Goal: Information Seeking & Learning: Find specific fact

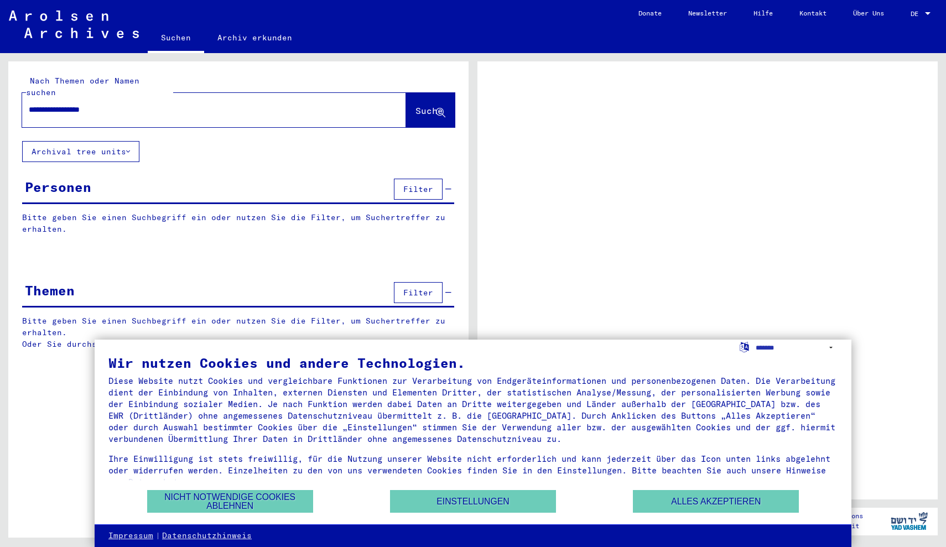
type input "**********"
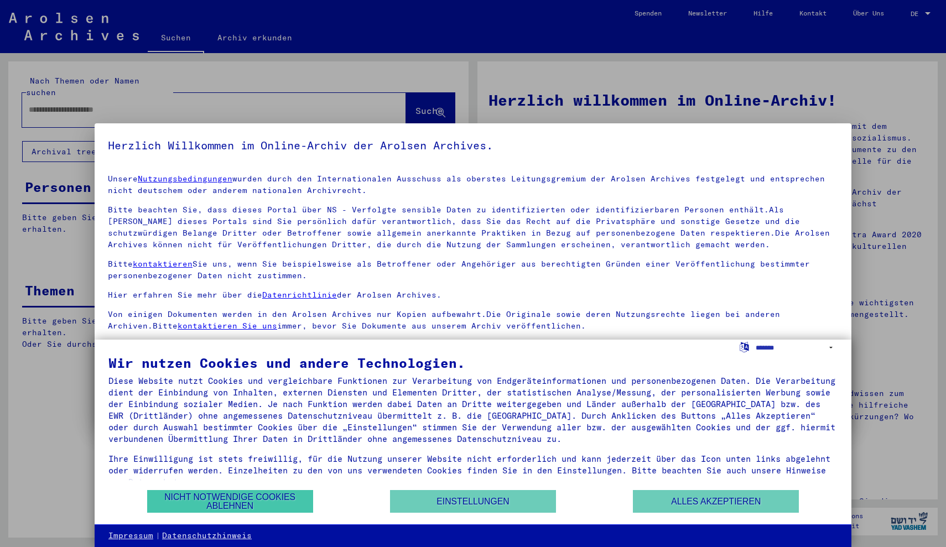
click at [227, 501] on button "Nicht notwendige Cookies ablehnen" at bounding box center [230, 501] width 166 height 23
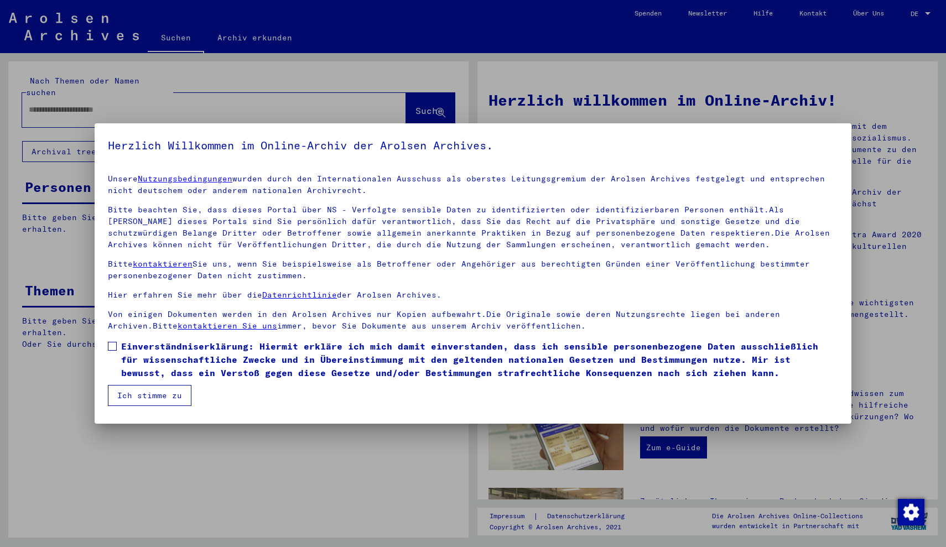
click at [167, 397] on button "Ich stimme zu" at bounding box center [150, 395] width 84 height 21
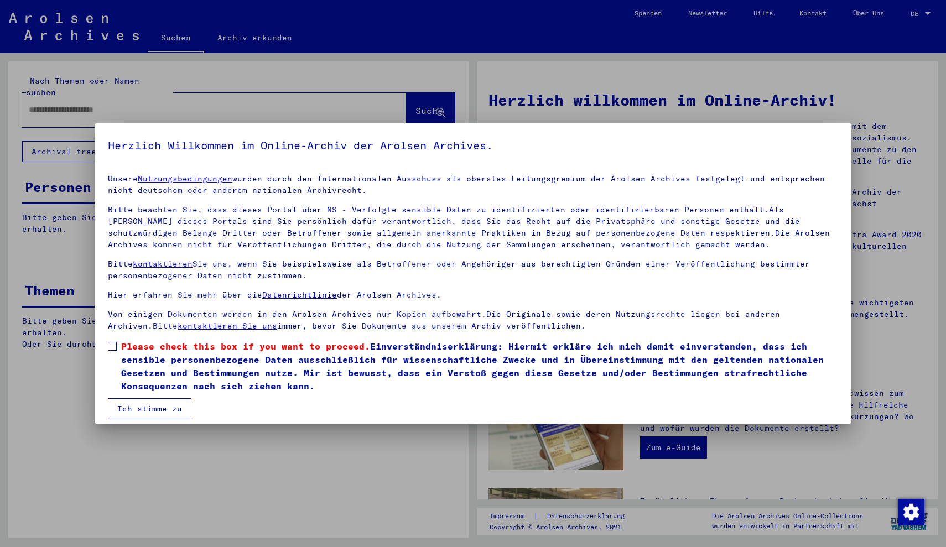
click at [108, 340] on label "Please check this box if you want to proceed. Einverständniserklärung: Hiermit …" at bounding box center [473, 366] width 730 height 53
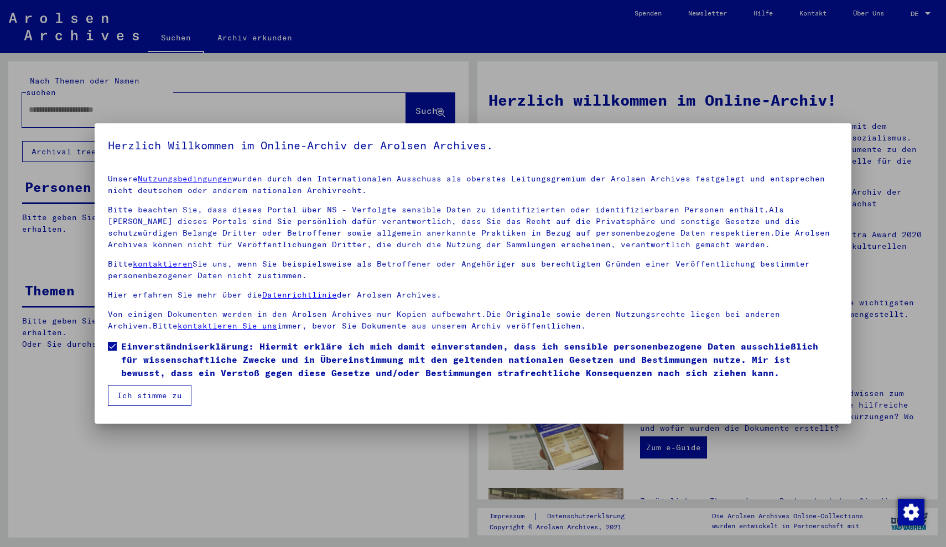
click at [137, 400] on button "Ich stimme zu" at bounding box center [150, 395] width 84 height 21
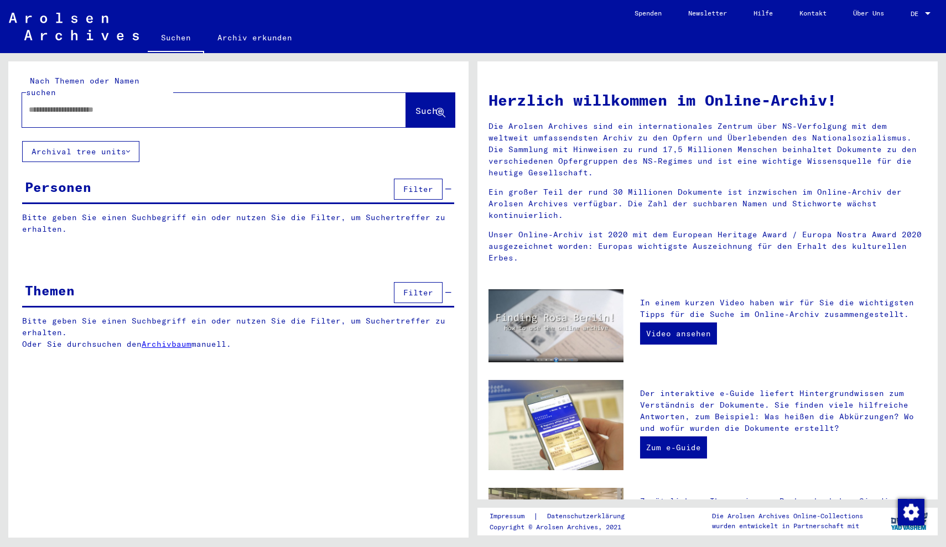
click at [216, 104] on input "text" at bounding box center [201, 110] width 344 height 12
type input "**********"
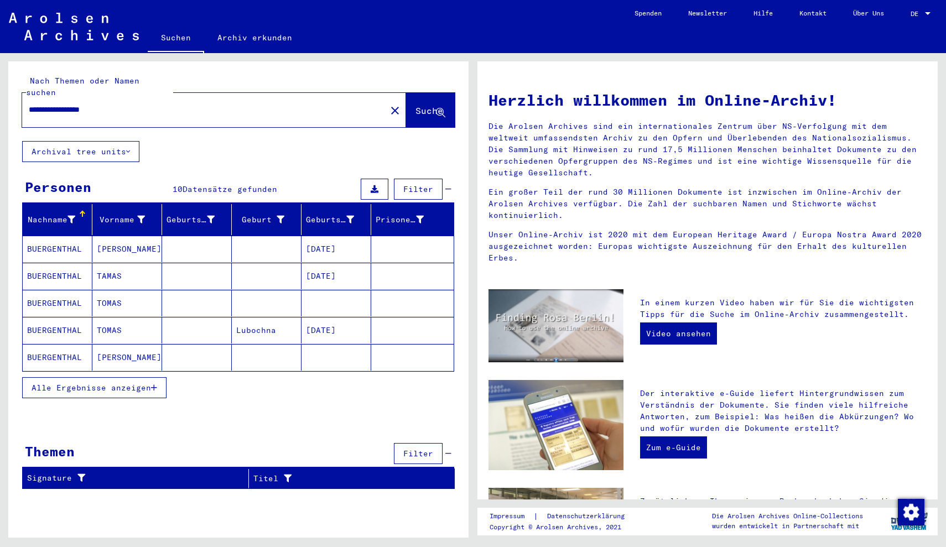
click at [66, 241] on mat-cell "BUERGENTHAL" at bounding box center [58, 249] width 70 height 27
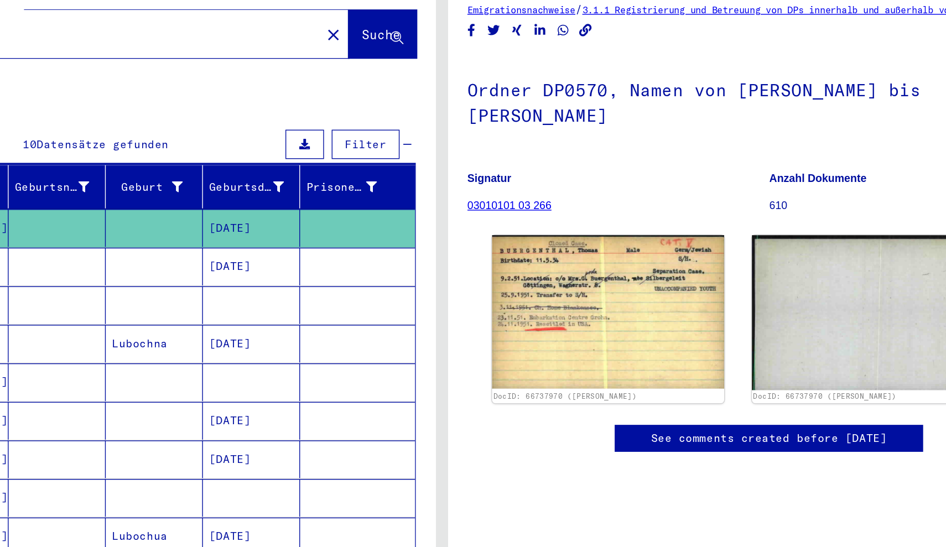
click at [162, 263] on mat-cell at bounding box center [197, 276] width 70 height 27
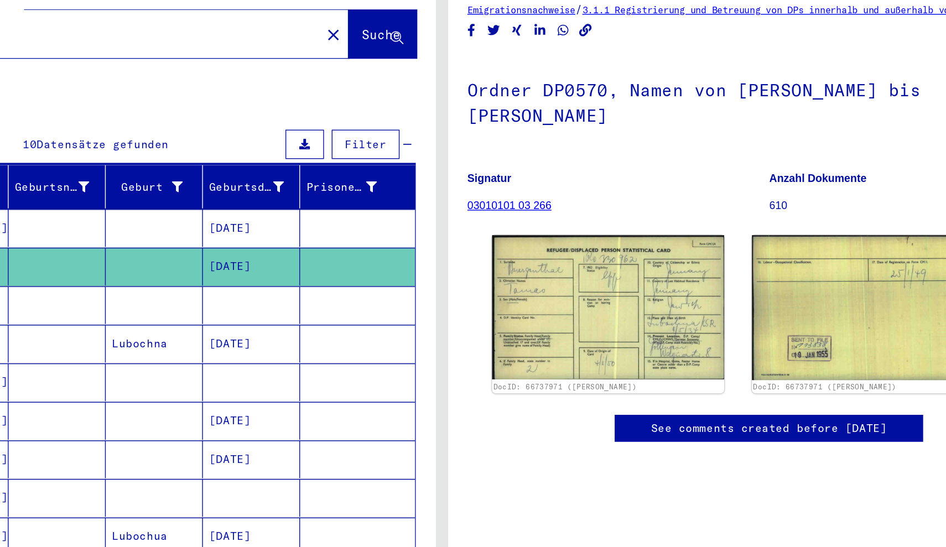
click at [162, 291] on mat-cell at bounding box center [197, 304] width 70 height 27
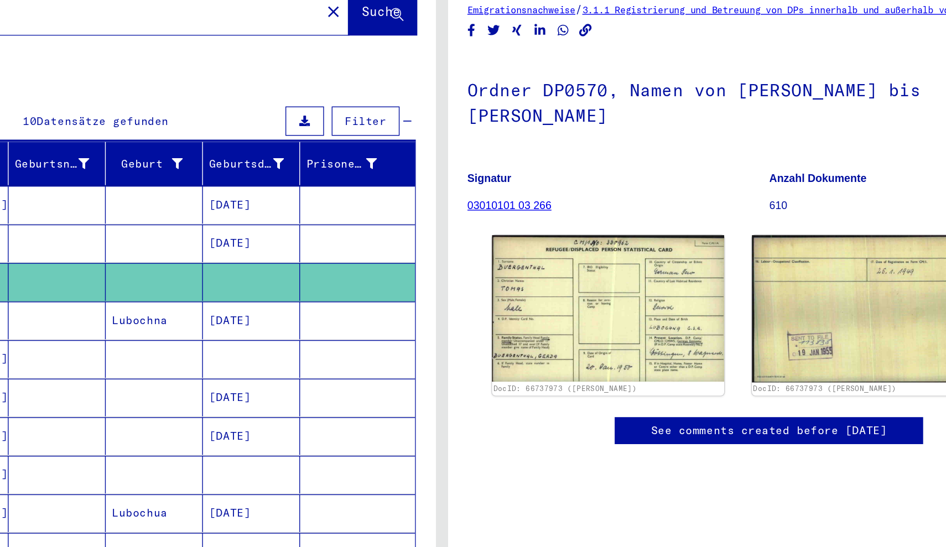
scroll to position [18, 0]
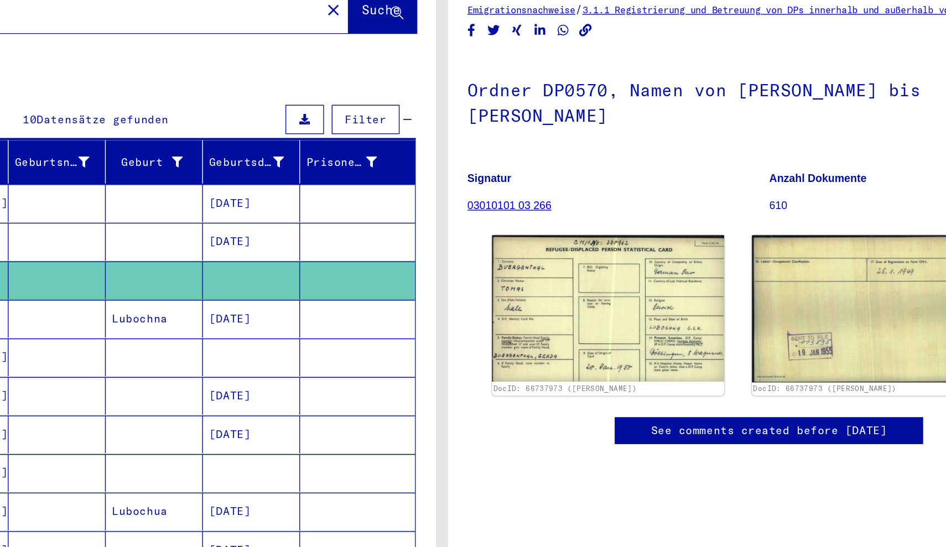
click at [232, 329] on mat-cell at bounding box center [267, 342] width 70 height 27
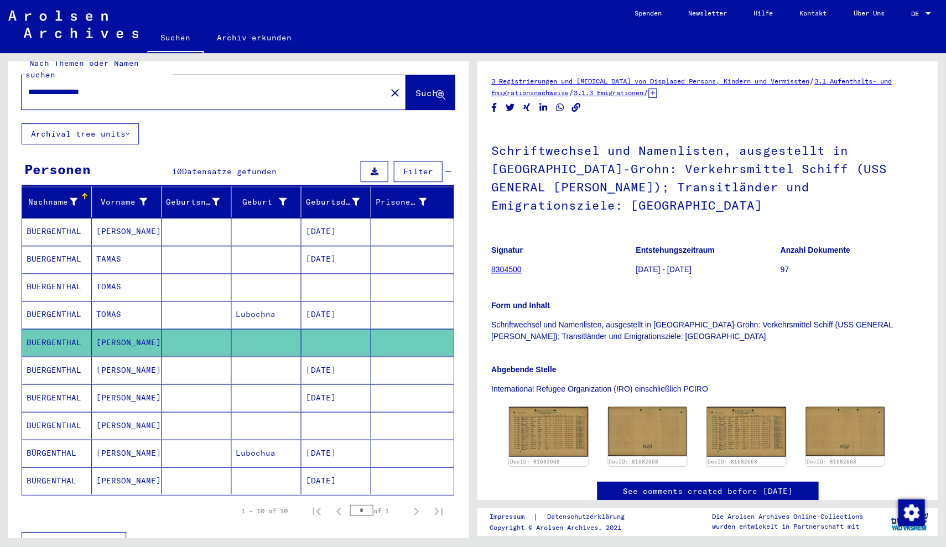
click at [145, 365] on mat-cell "[PERSON_NAME]" at bounding box center [127, 369] width 70 height 27
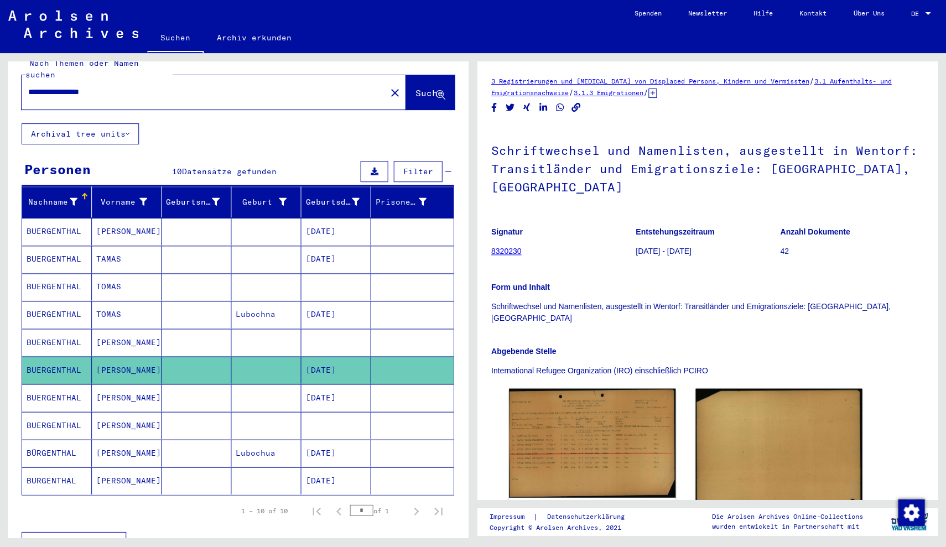
click at [199, 384] on mat-cell at bounding box center [197, 397] width 70 height 27
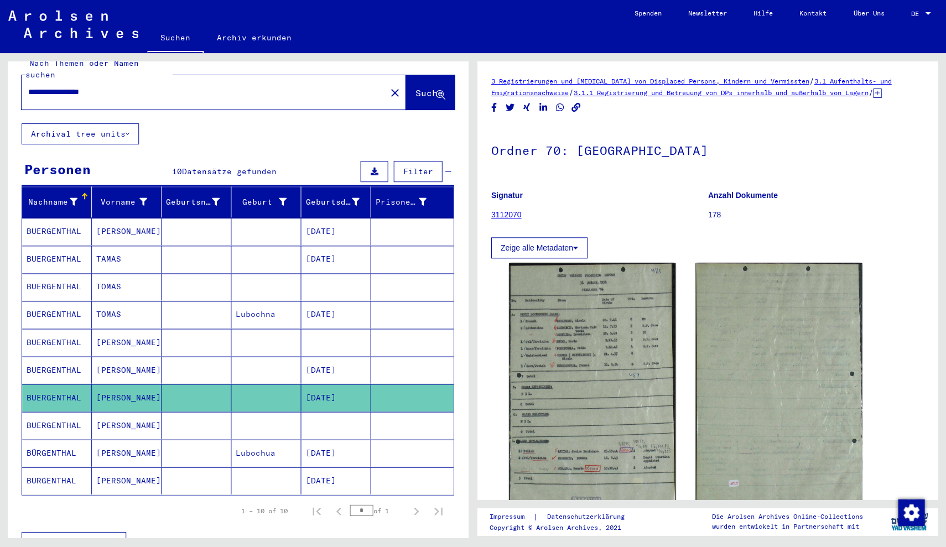
click at [167, 416] on mat-cell at bounding box center [197, 425] width 70 height 27
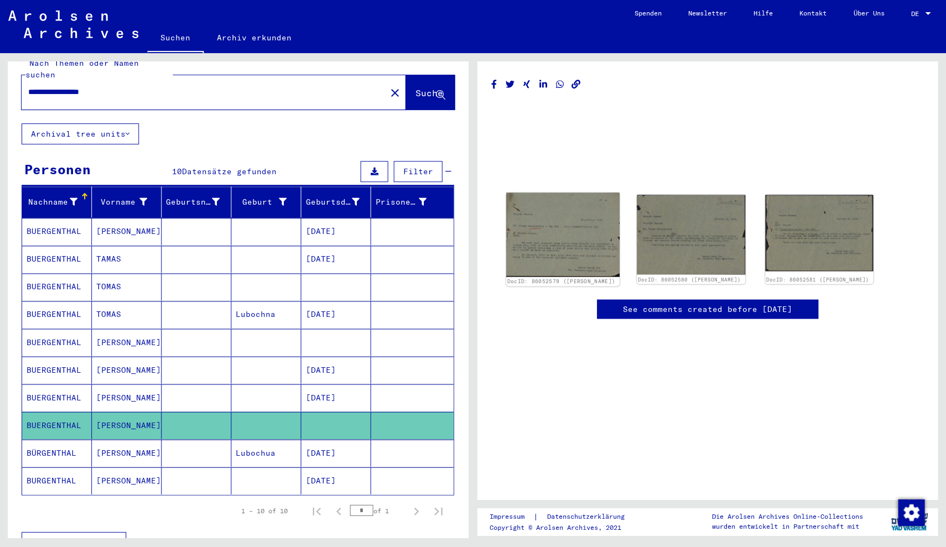
click at [564, 244] on img at bounding box center [562, 235] width 113 height 84
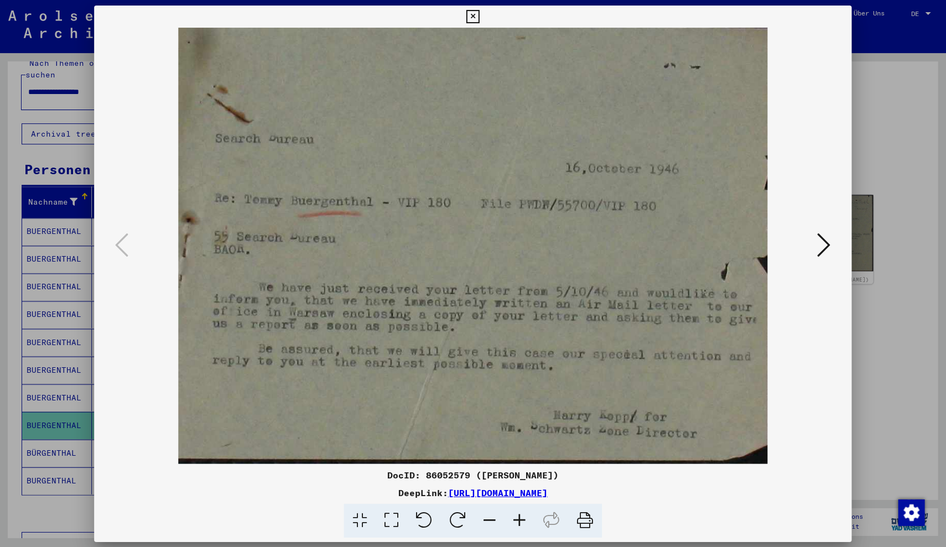
click at [824, 250] on icon at bounding box center [823, 245] width 13 height 27
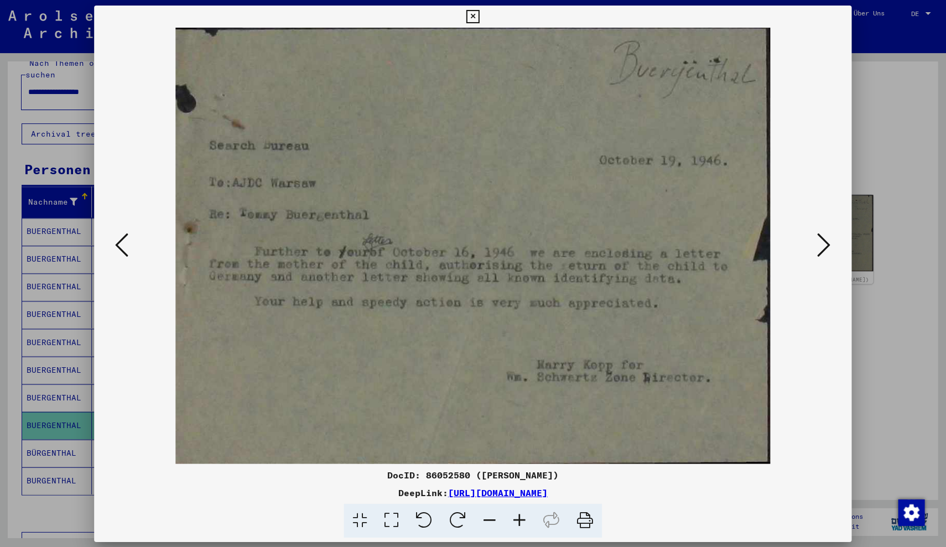
click at [824, 250] on icon at bounding box center [823, 245] width 13 height 27
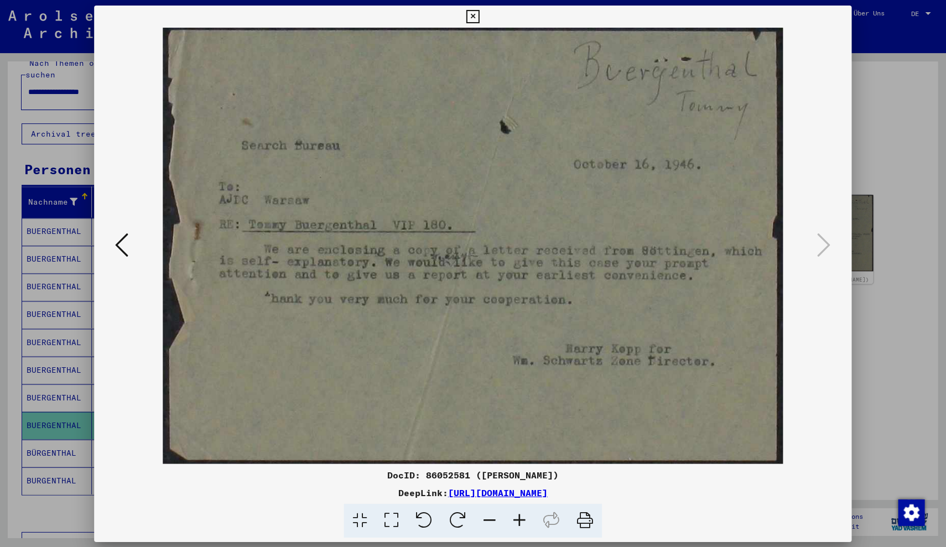
click at [914, 60] on div at bounding box center [473, 273] width 946 height 547
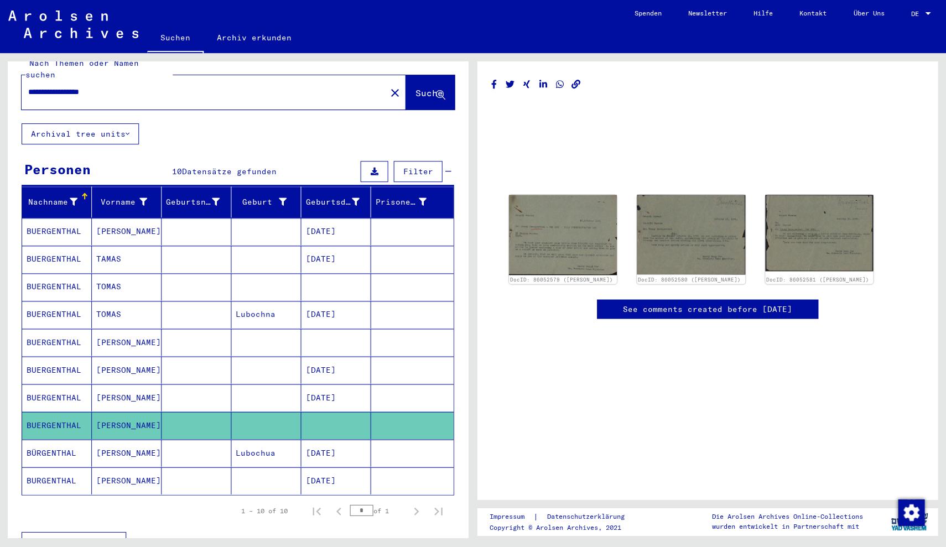
click at [159, 472] on mat-cell "[PERSON_NAME]" at bounding box center [127, 480] width 70 height 27
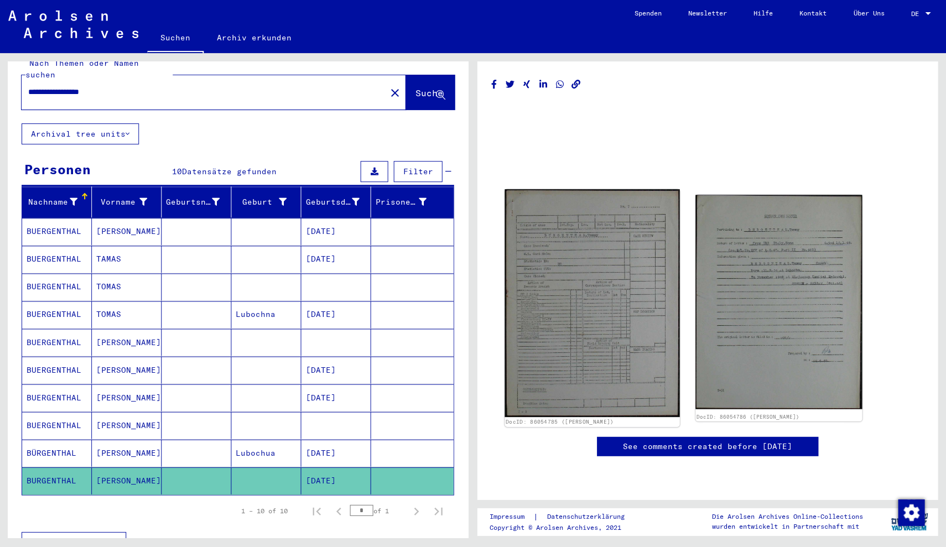
click at [589, 279] on img at bounding box center [592, 302] width 175 height 227
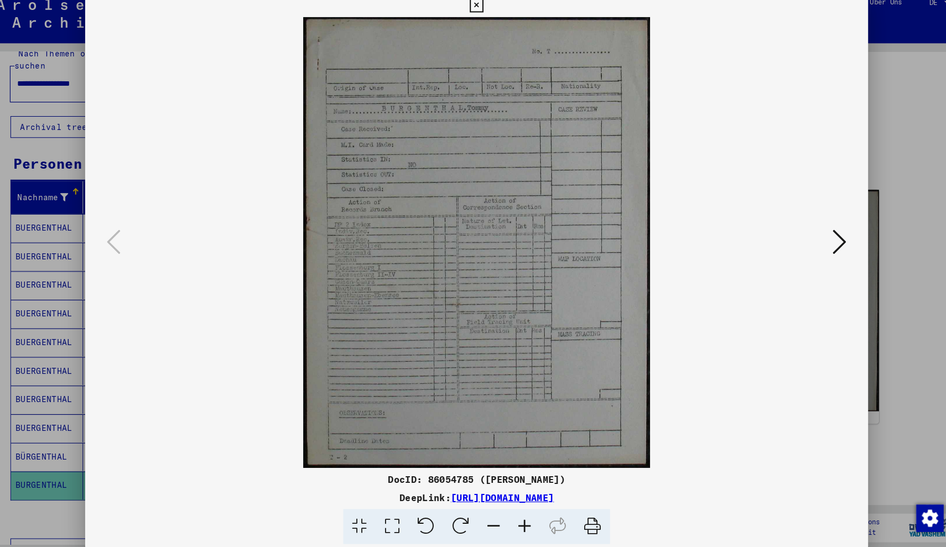
click at [817, 232] on icon at bounding box center [823, 245] width 13 height 27
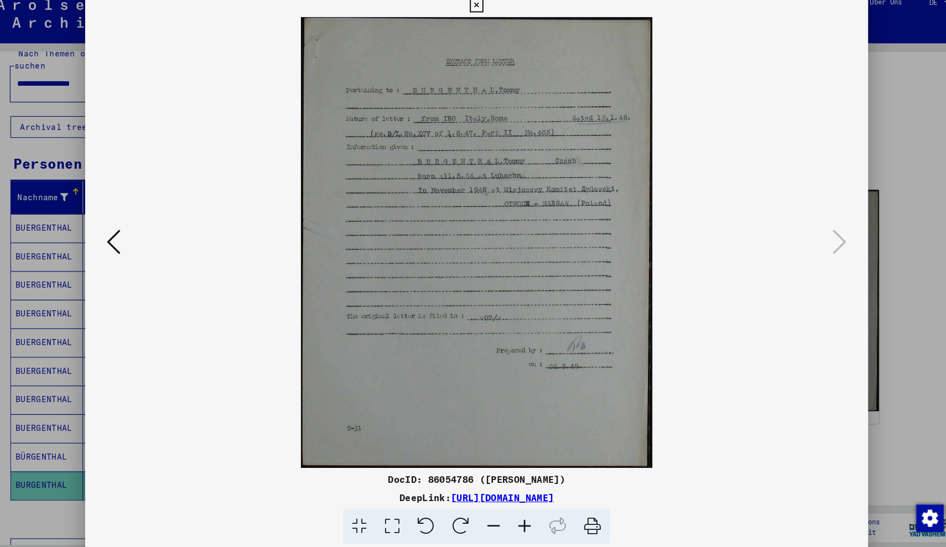
click at [869, 132] on div at bounding box center [473, 273] width 946 height 547
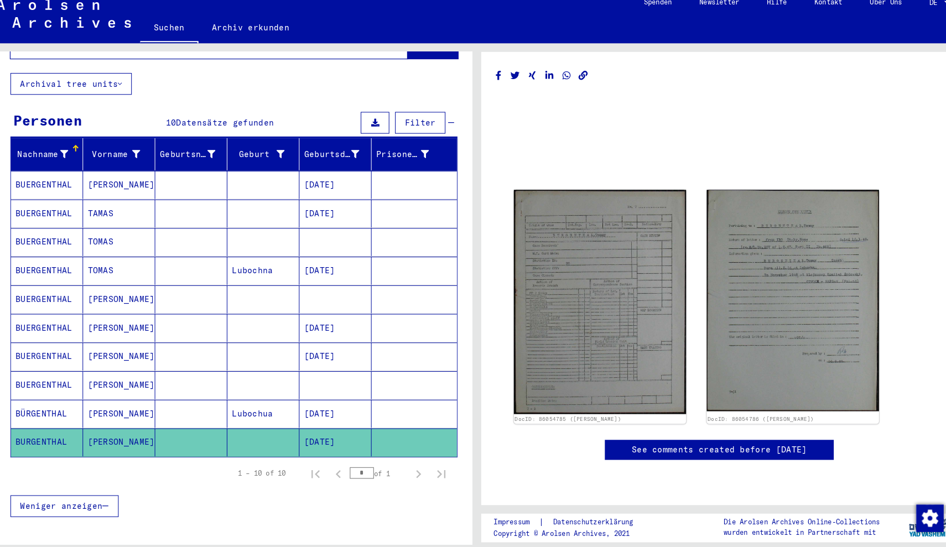
scroll to position [60, 0]
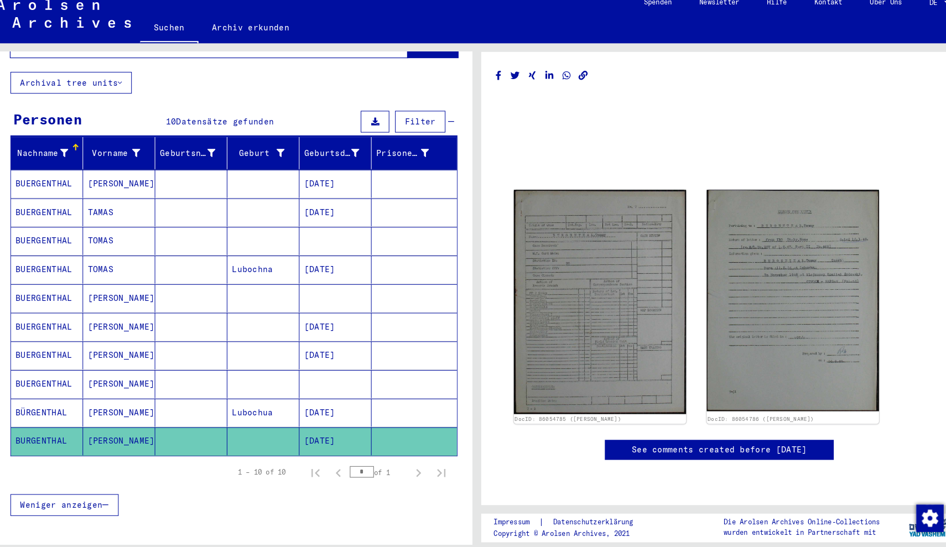
click at [164, 341] on mat-cell at bounding box center [197, 354] width 70 height 27
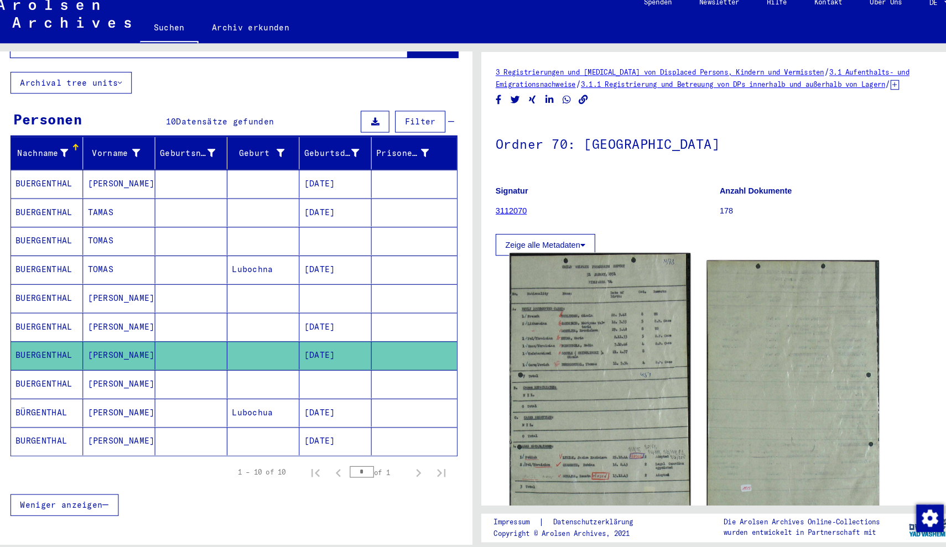
click at [568, 313] on img at bounding box center [592, 399] width 175 height 286
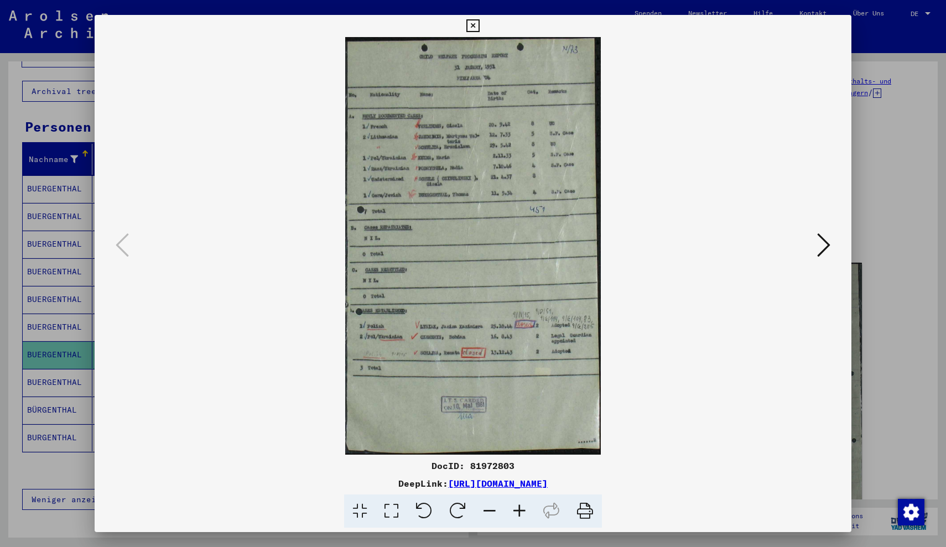
click at [802, 233] on img at bounding box center [473, 246] width 682 height 418
click at [812, 255] on img at bounding box center [473, 246] width 682 height 418
drag, startPoint x: 806, startPoint y: 256, endPoint x: 821, endPoint y: 242, distance: 20.3
click at [806, 256] on img at bounding box center [473, 246] width 682 height 418
click at [831, 239] on button at bounding box center [824, 246] width 20 height 32
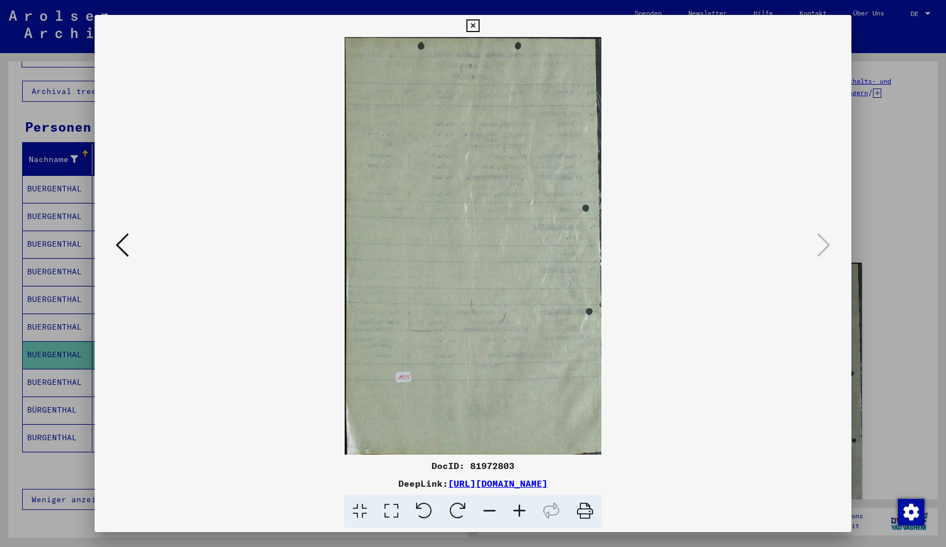
click at [483, 35] on button at bounding box center [472, 26] width 19 height 22
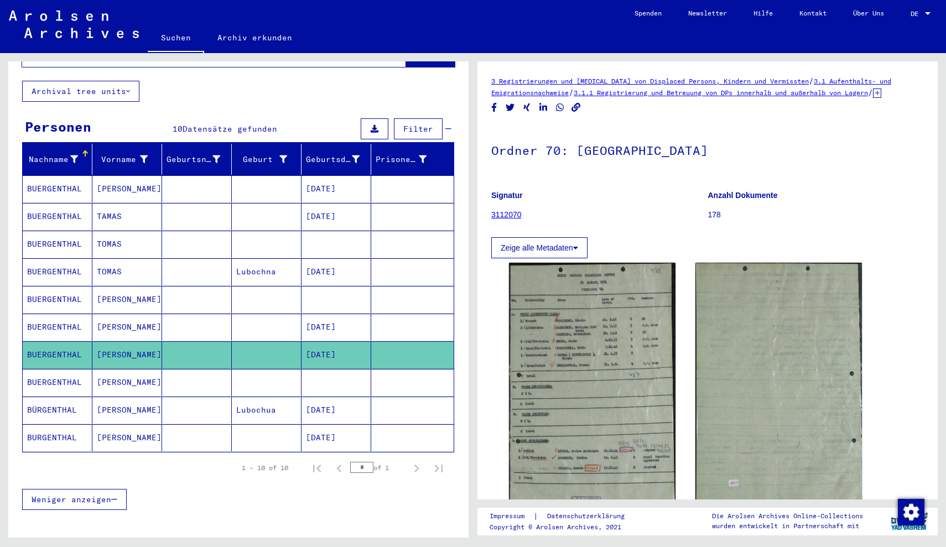
click at [248, 314] on mat-cell at bounding box center [267, 327] width 70 height 27
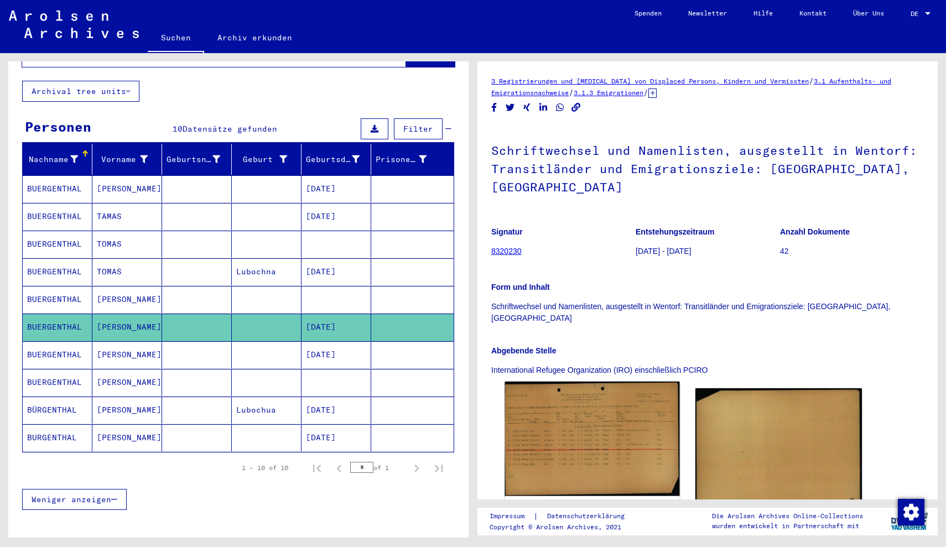
click at [580, 386] on img at bounding box center [592, 439] width 175 height 115
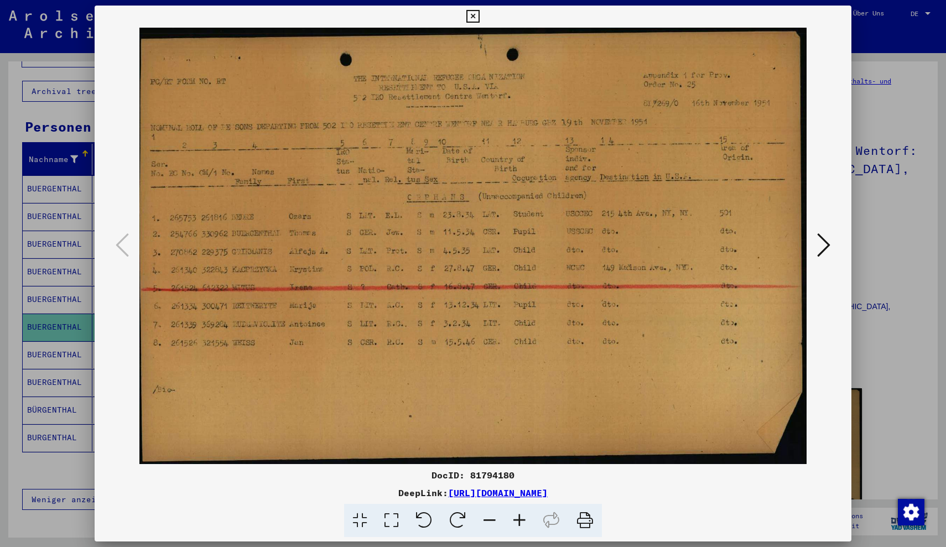
click at [873, 136] on div at bounding box center [473, 273] width 946 height 547
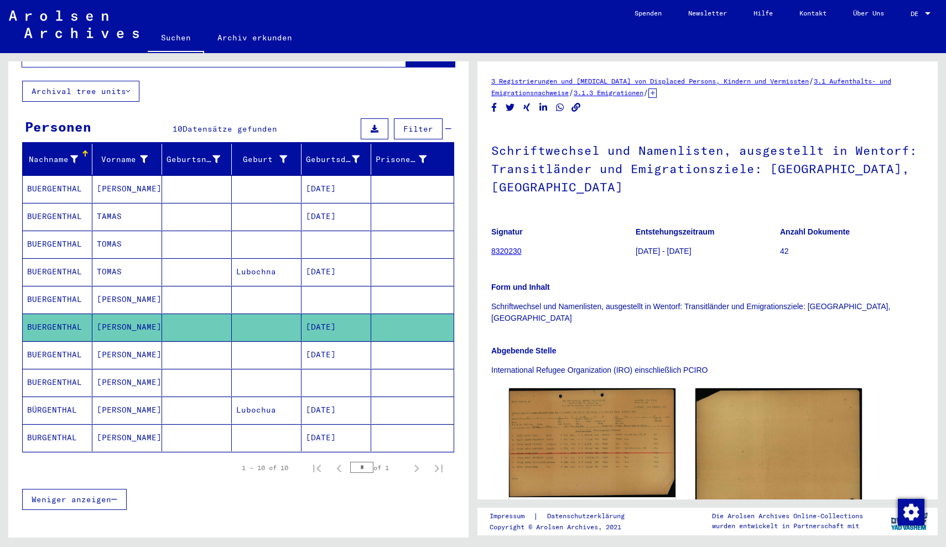
click at [199, 314] on mat-cell at bounding box center [197, 327] width 70 height 27
click at [199, 291] on mat-cell at bounding box center [197, 299] width 70 height 27
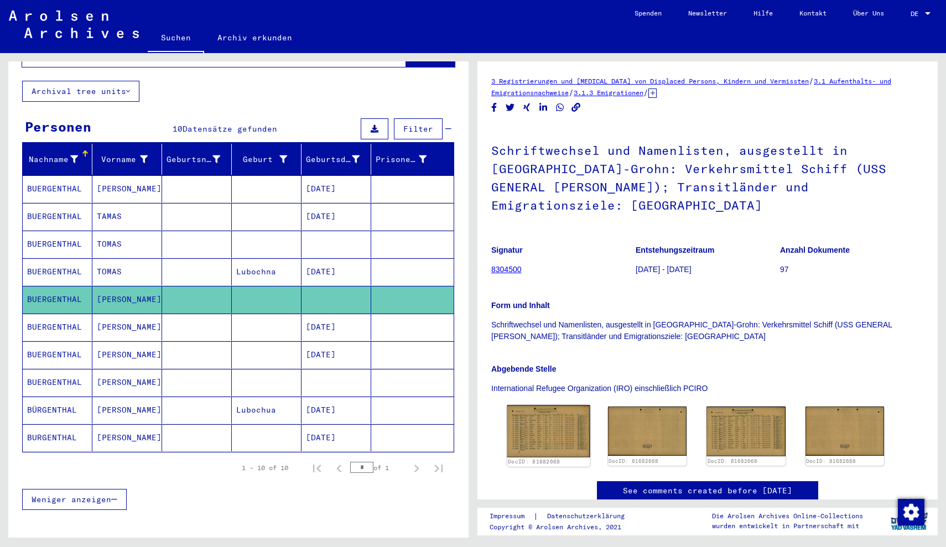
click at [530, 421] on img at bounding box center [548, 432] width 83 height 52
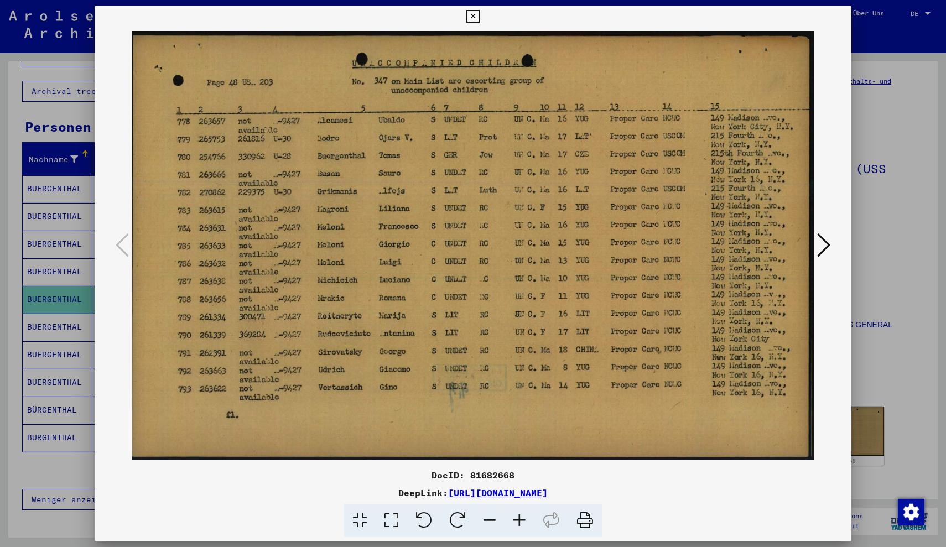
click at [900, 112] on div at bounding box center [473, 273] width 946 height 547
